Goal: Task Accomplishment & Management: Manage account settings

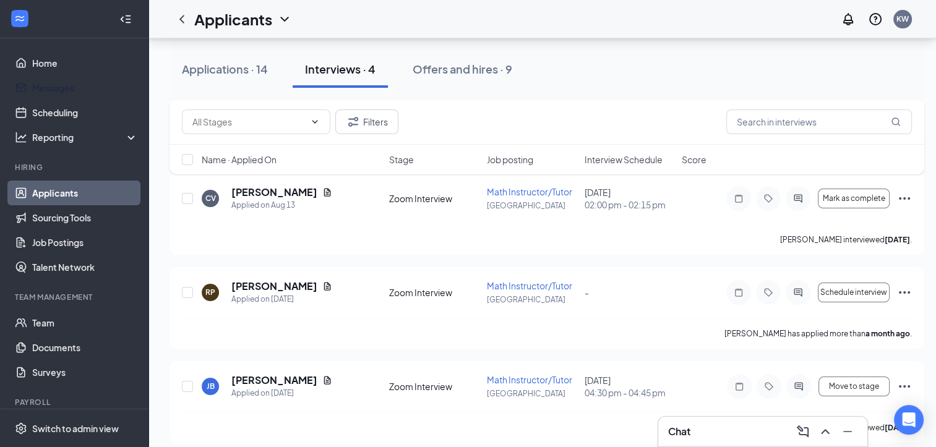
scroll to position [160, 0]
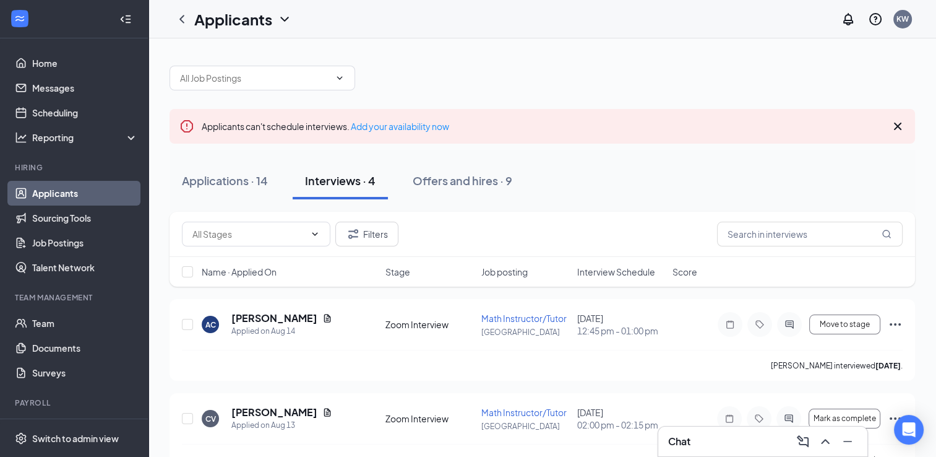
click at [891, 132] on icon "Cross" at bounding box center [898, 126] width 15 height 15
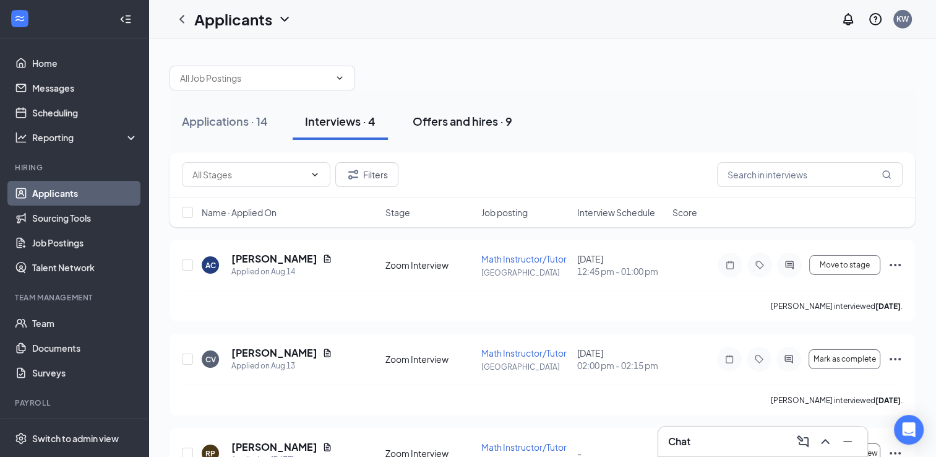
click at [463, 134] on button "Offers and hires · 9" at bounding box center [462, 121] width 124 height 37
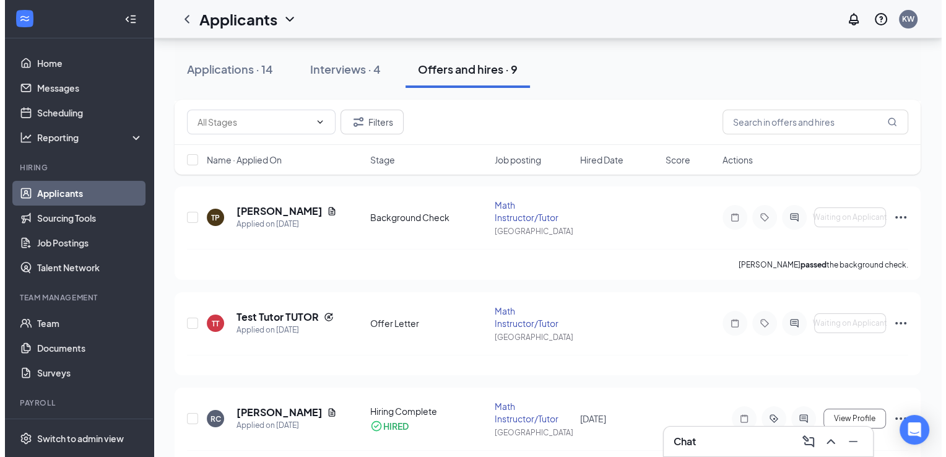
scroll to position [150, 0]
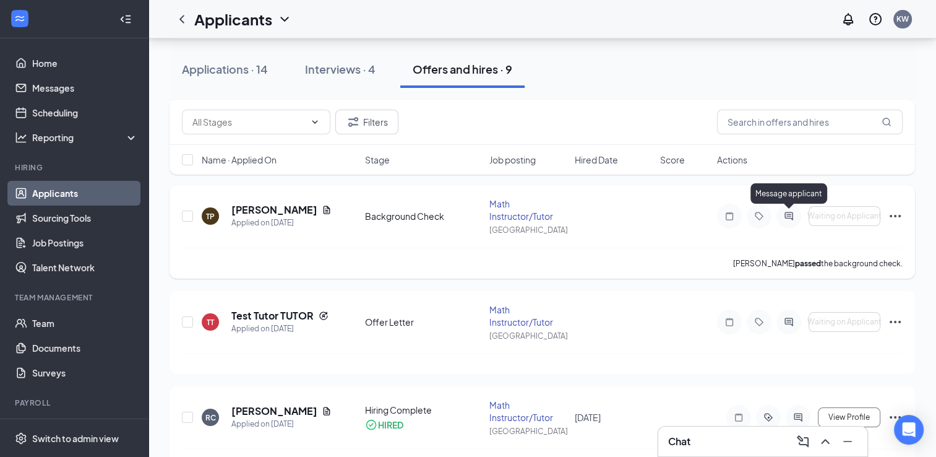
click at [790, 214] on icon "ActiveChat" at bounding box center [789, 216] width 8 height 8
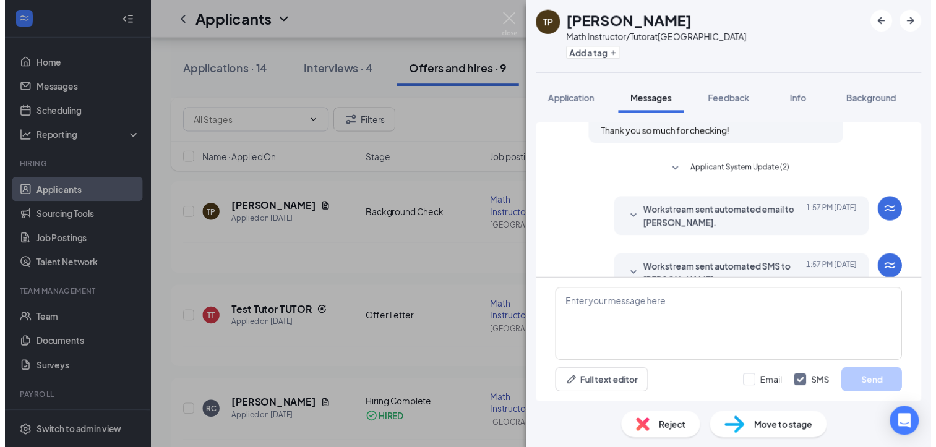
scroll to position [552, 0]
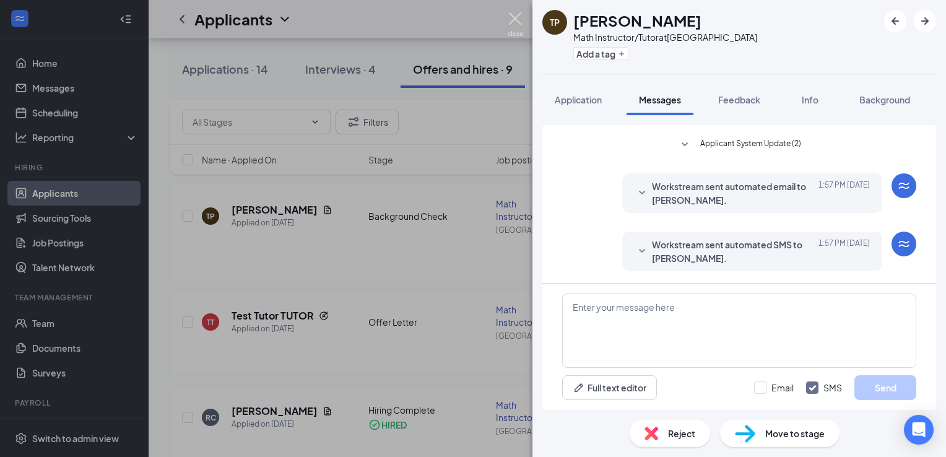
click at [510, 25] on img at bounding box center [514, 24] width 15 height 24
